Goal: Task Accomplishment & Management: Manage account settings

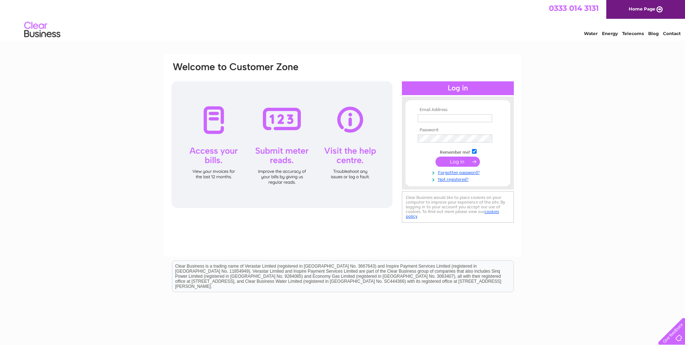
type input "stuart@vanleasing.com"
click at [462, 160] on input "submit" at bounding box center [458, 161] width 44 height 10
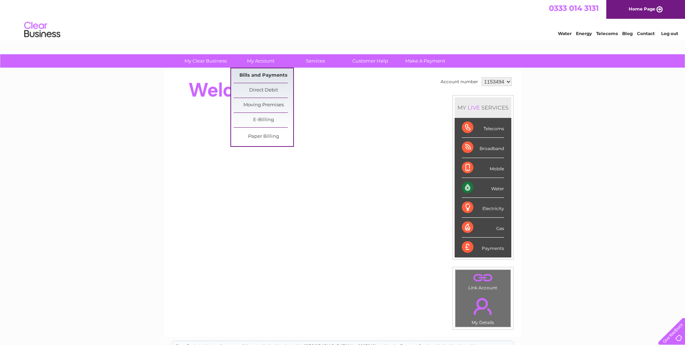
click at [247, 74] on link "Bills and Payments" at bounding box center [264, 75] width 60 height 14
click at [247, 75] on link "Bills and Payments" at bounding box center [264, 75] width 60 height 14
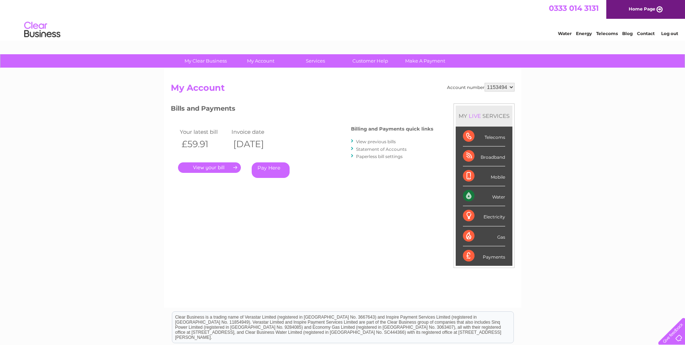
click at [224, 169] on link "." at bounding box center [209, 167] width 63 height 10
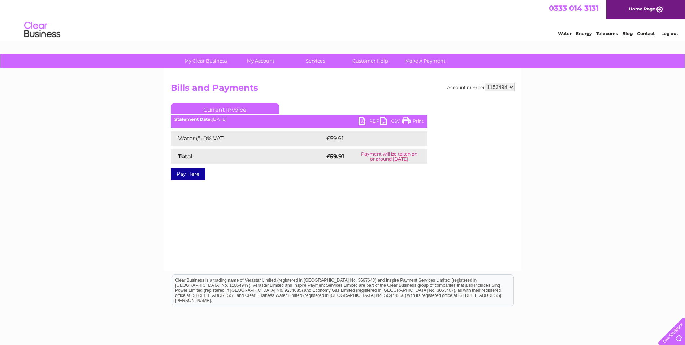
click at [365, 118] on link "PDF" at bounding box center [370, 122] width 22 height 10
